Goal: Information Seeking & Learning: Learn about a topic

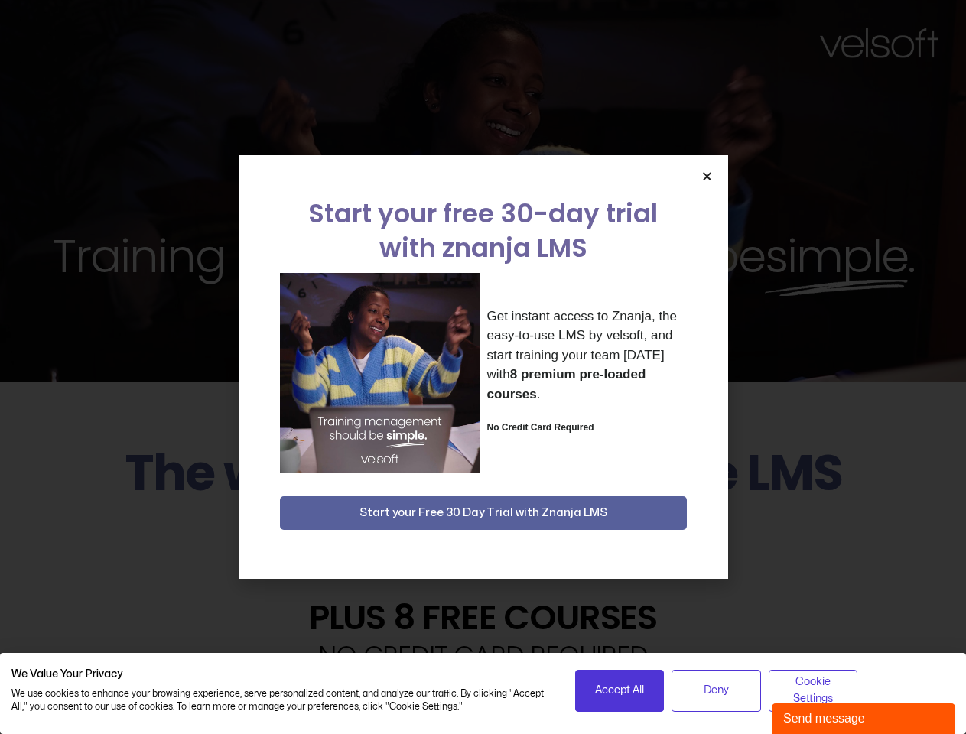
click at [482, 367] on div "Get instant access to Znanja, the easy-to-use LMS by velsoft, and start trainin…" at bounding box center [483, 373] width 407 height 200
click at [706, 176] on icon "Close" at bounding box center [706, 175] width 11 height 11
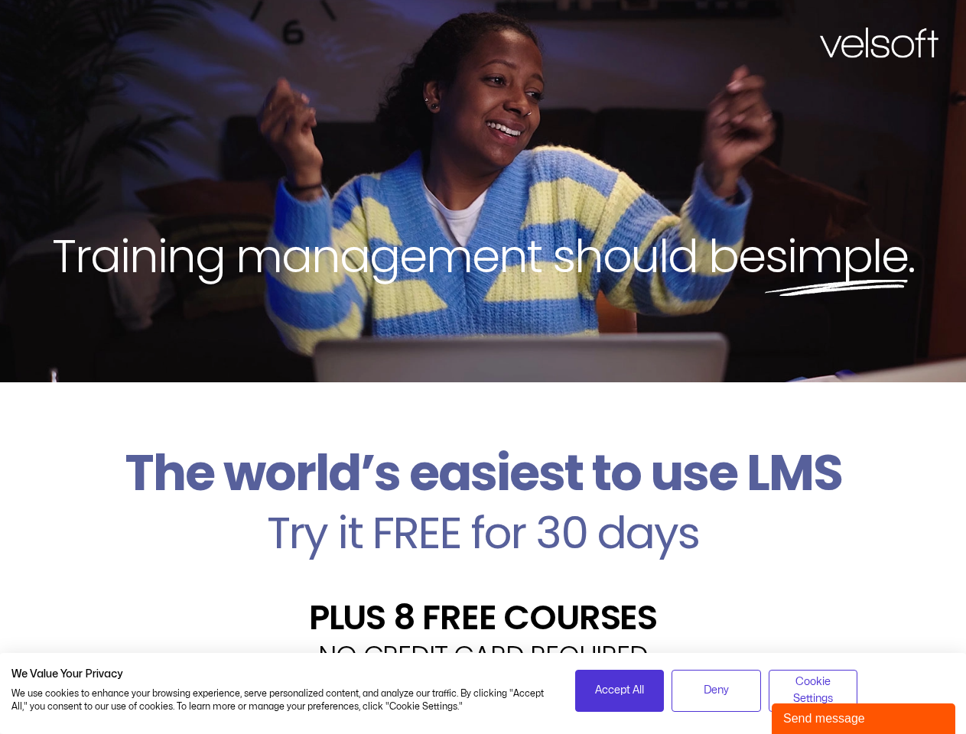
click at [483, 513] on h2 "Try it FREE for 30 days" at bounding box center [482, 533] width 943 height 44
click at [619, 690] on span "Accept All" at bounding box center [619, 690] width 49 height 17
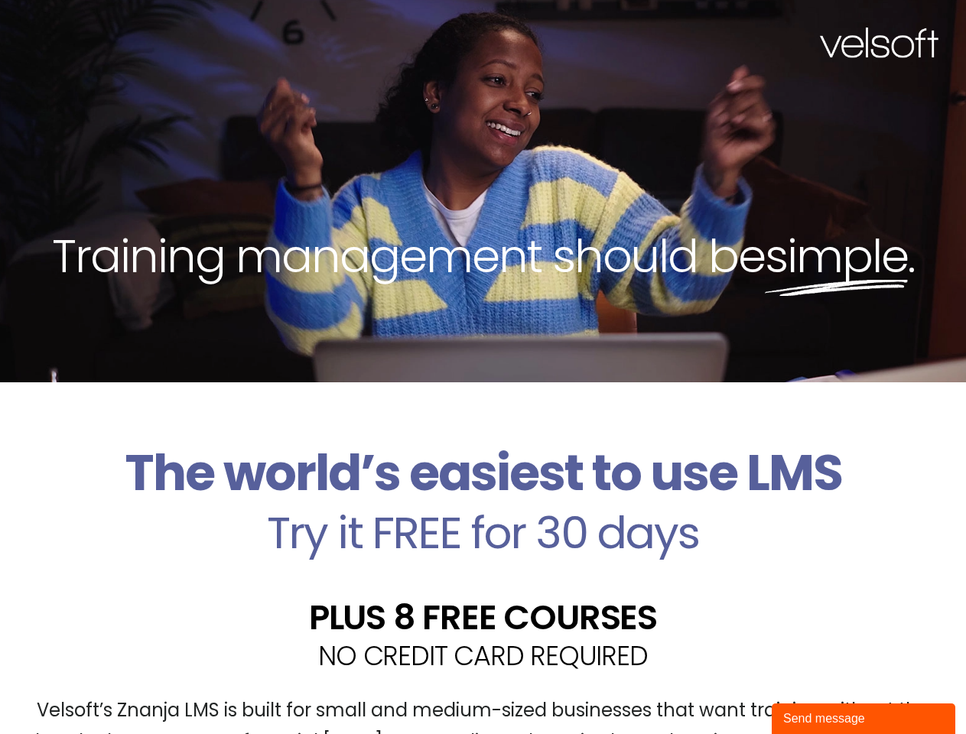
click at [716, 690] on div "Velsoft’s Znanja LMS is built for small and medium-sized businesses that want t…" at bounding box center [482, 733] width 943 height 112
click at [813, 690] on div "Velsoft’s Znanja LMS is built for small and medium-sized businesses that want t…" at bounding box center [482, 733] width 943 height 112
click at [863, 719] on div "Send message" at bounding box center [863, 719] width 161 height 18
